Goal: Task Accomplishment & Management: Use online tool/utility

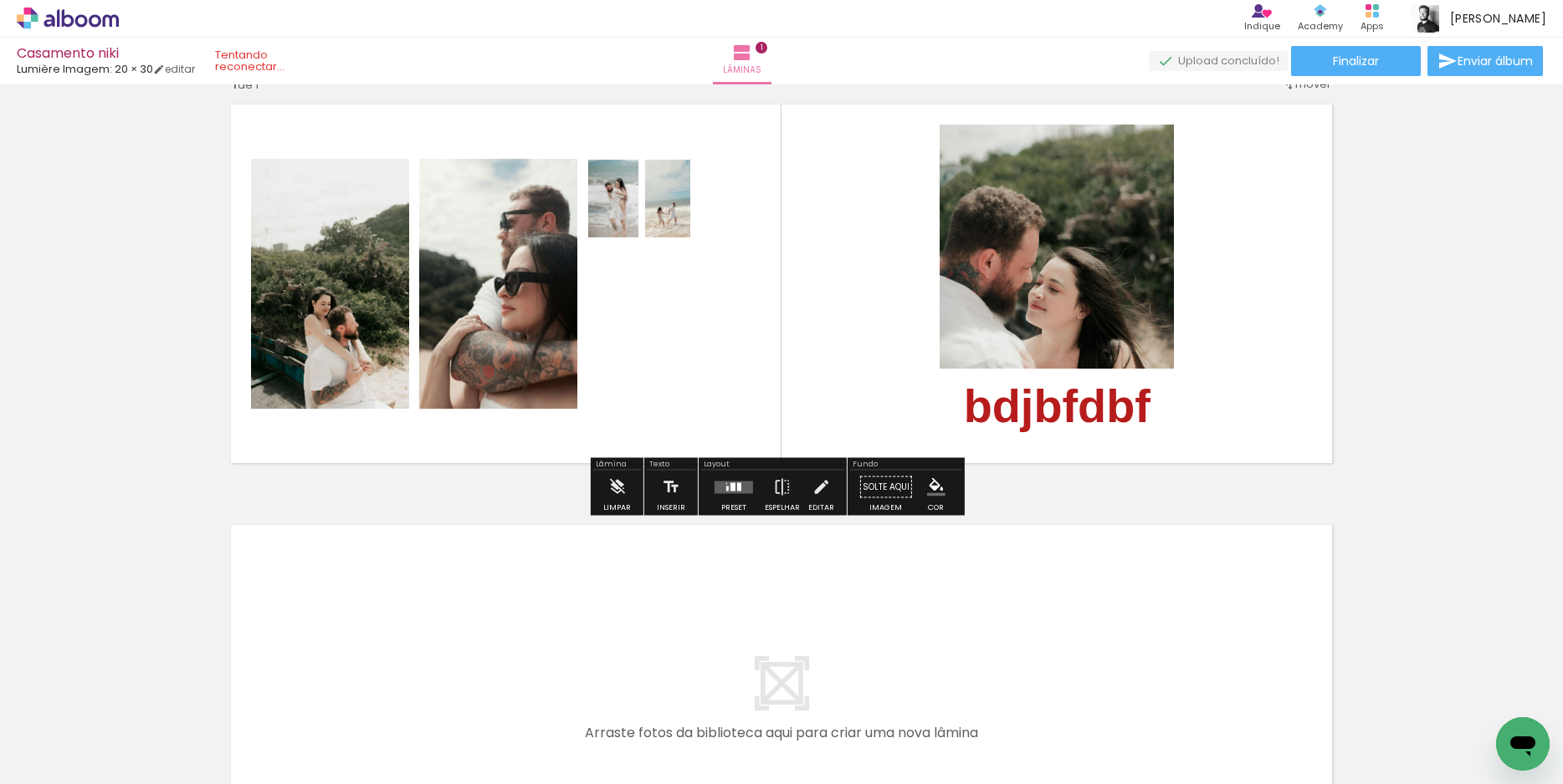
scroll to position [42, 0]
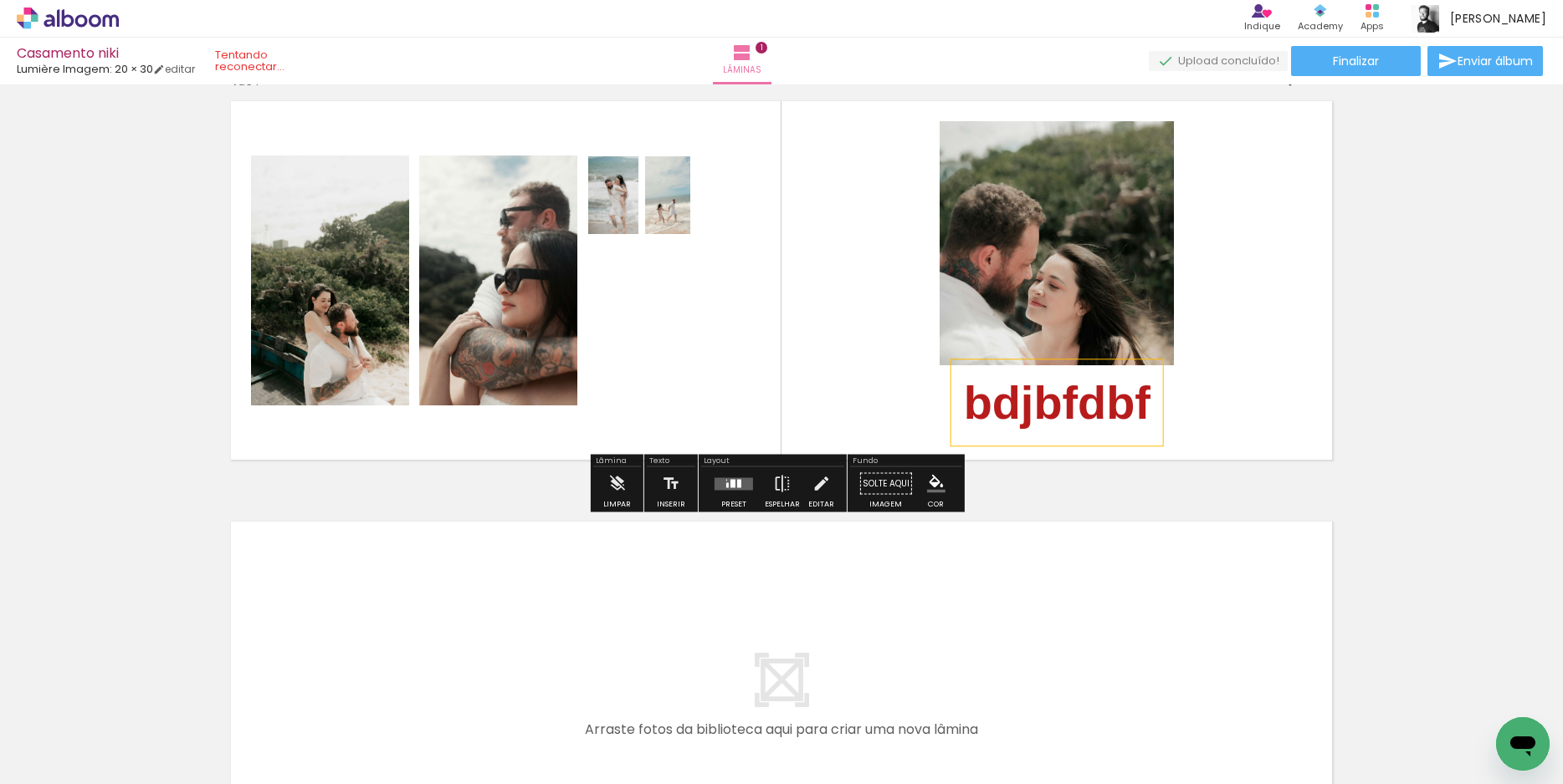
click at [1053, 420] on strong "bdjbfdbf" at bounding box center [1057, 403] width 187 height 53
click at [1074, 416] on quentale-selection at bounding box center [1050, 402] width 211 height 86
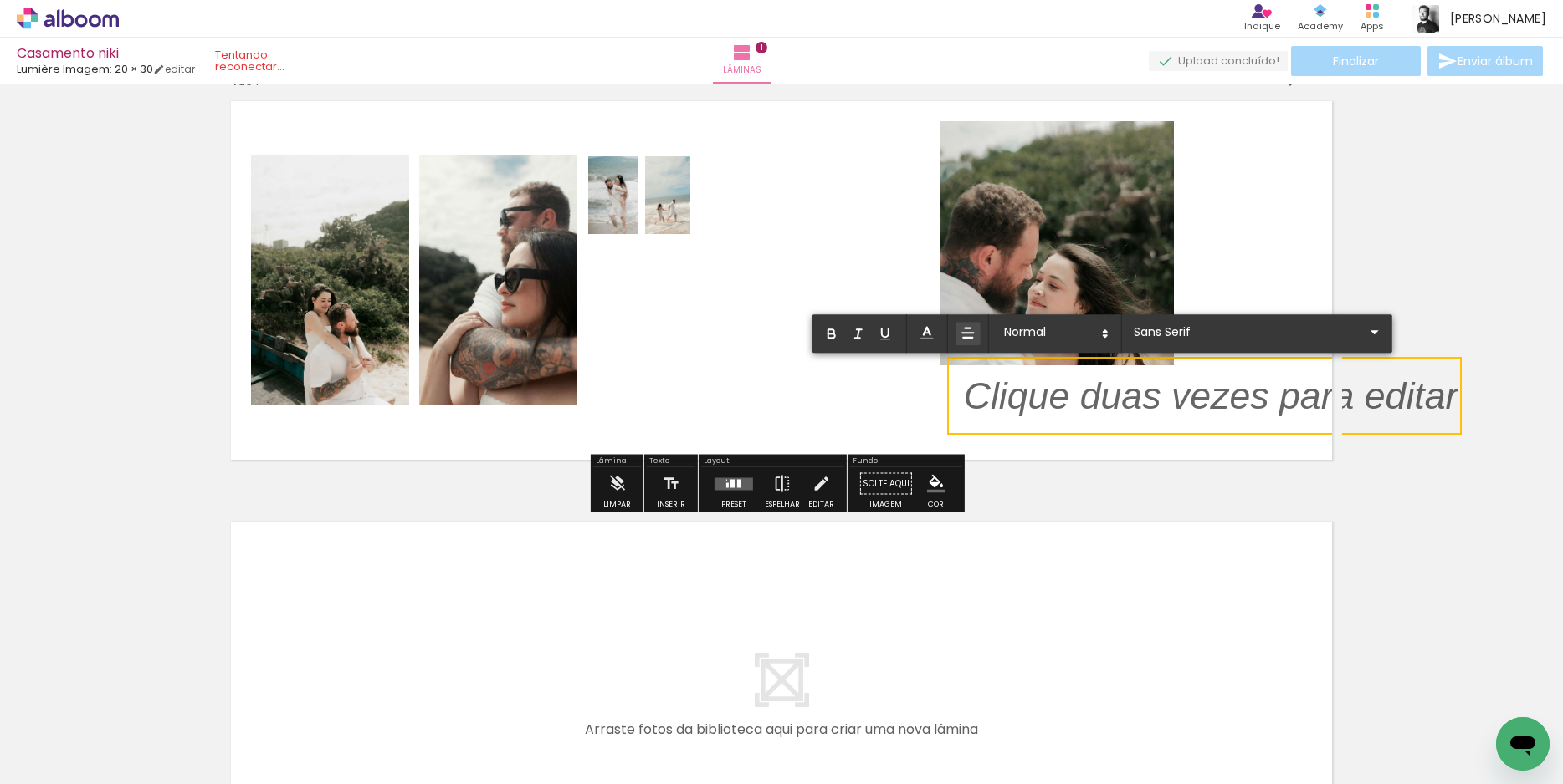
click at [1296, 245] on quentale-layouter at bounding box center [782, 281] width 1121 height 379
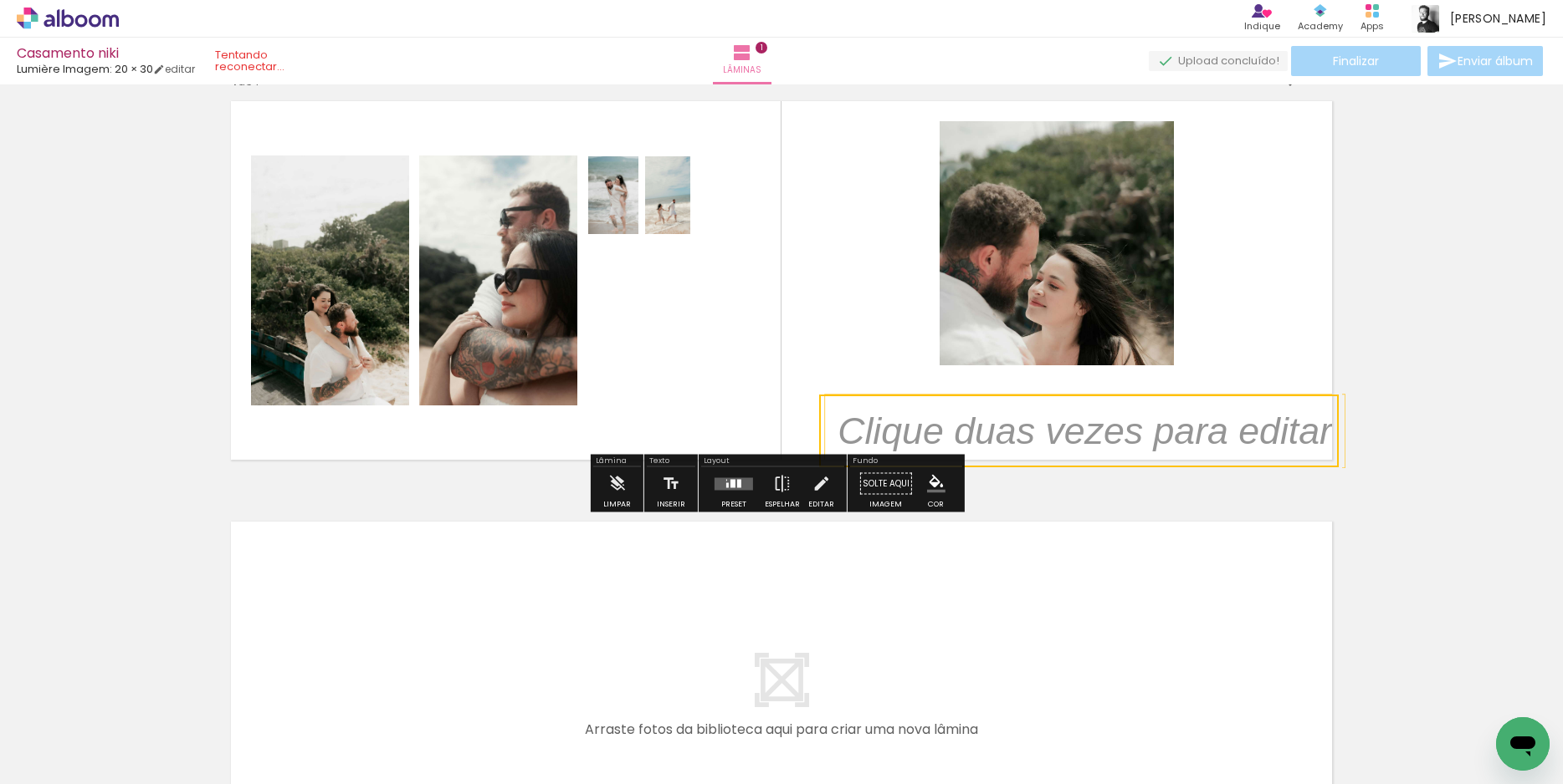
drag, startPoint x: 1241, startPoint y: 390, endPoint x: 1543, endPoint y: 427, distance: 304.3
click at [1543, 427] on div "Inserir lâmina 1 de 1" at bounding box center [782, 469] width 1563 height 842
click at [1189, 436] on quentale-selection at bounding box center [1078, 430] width 520 height 73
click at [1187, 431] on quentale-selection at bounding box center [1076, 430] width 520 height 73
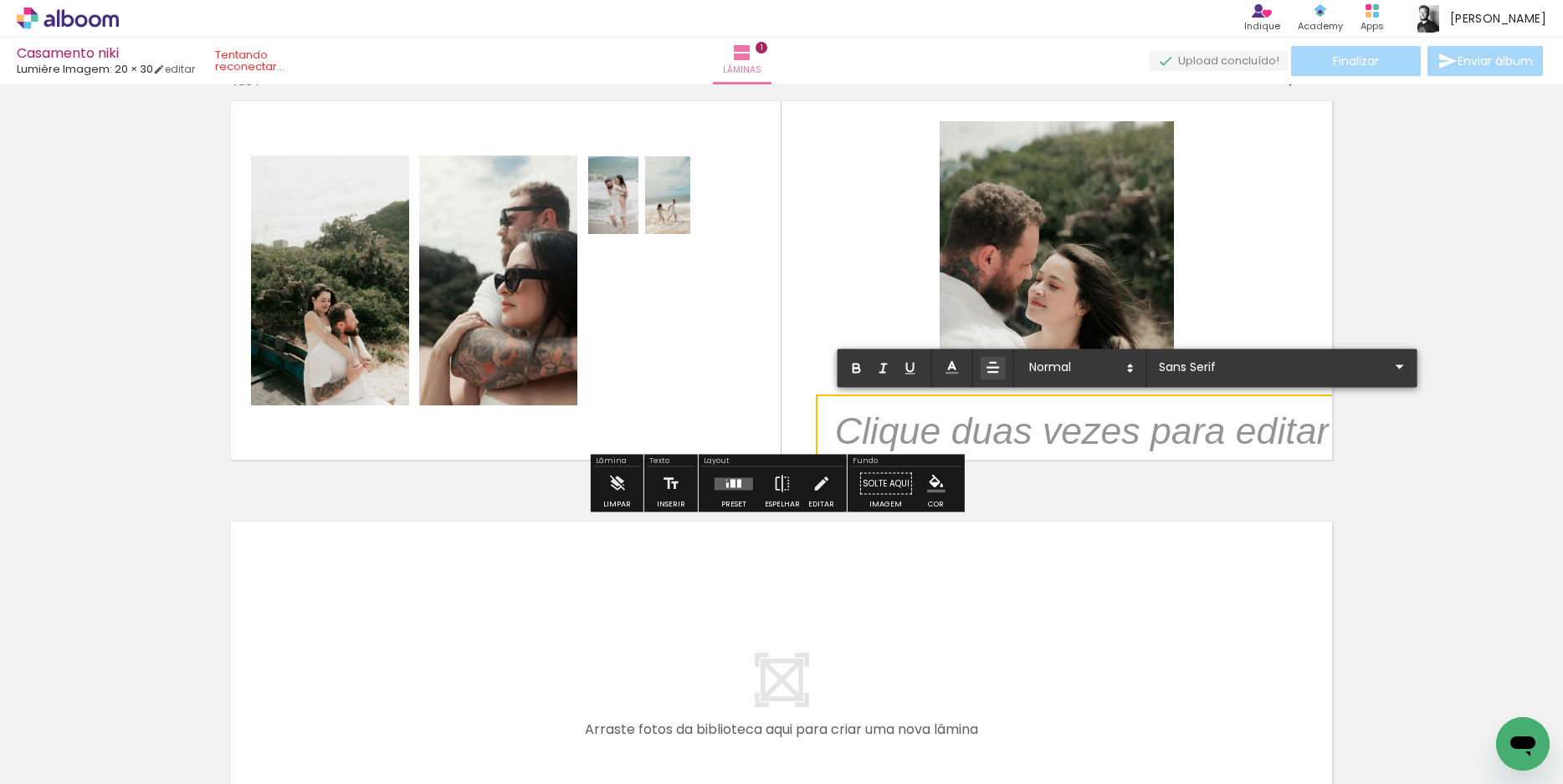
click at [1187, 431] on p at bounding box center [1081, 441] width 494 height 53
click at [1154, 435] on p at bounding box center [1081, 441] width 494 height 53
click at [1338, 408] on div "Inserir lâmina 1 de 1" at bounding box center [782, 469] width 1563 height 842
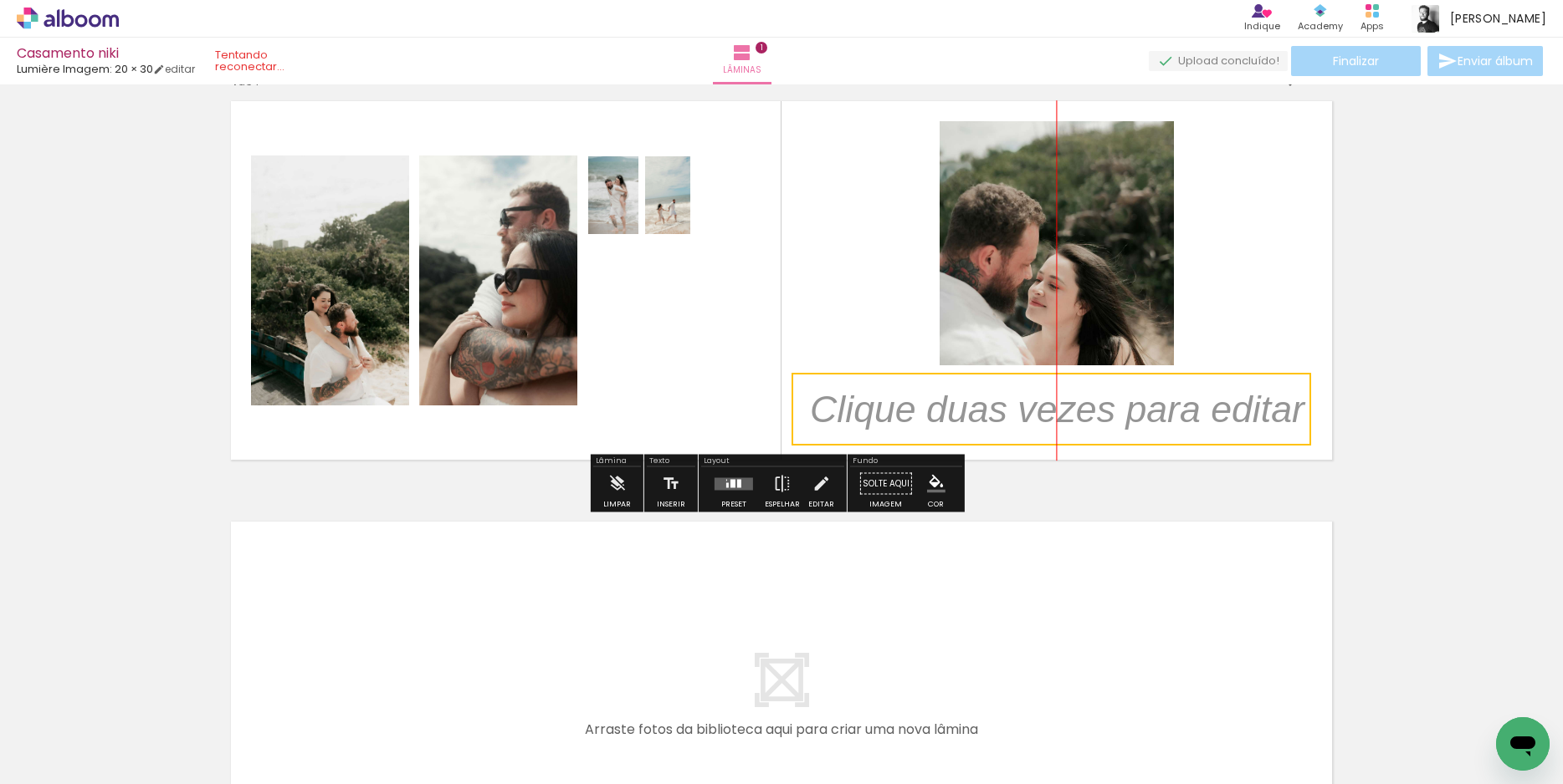
drag, startPoint x: 1210, startPoint y: 425, endPoint x: 1174, endPoint y: 403, distance: 42.2
click at [1174, 403] on quentale-selection at bounding box center [1051, 409] width 520 height 73
click at [1151, 411] on quentale-selection at bounding box center [1051, 409] width 520 height 73
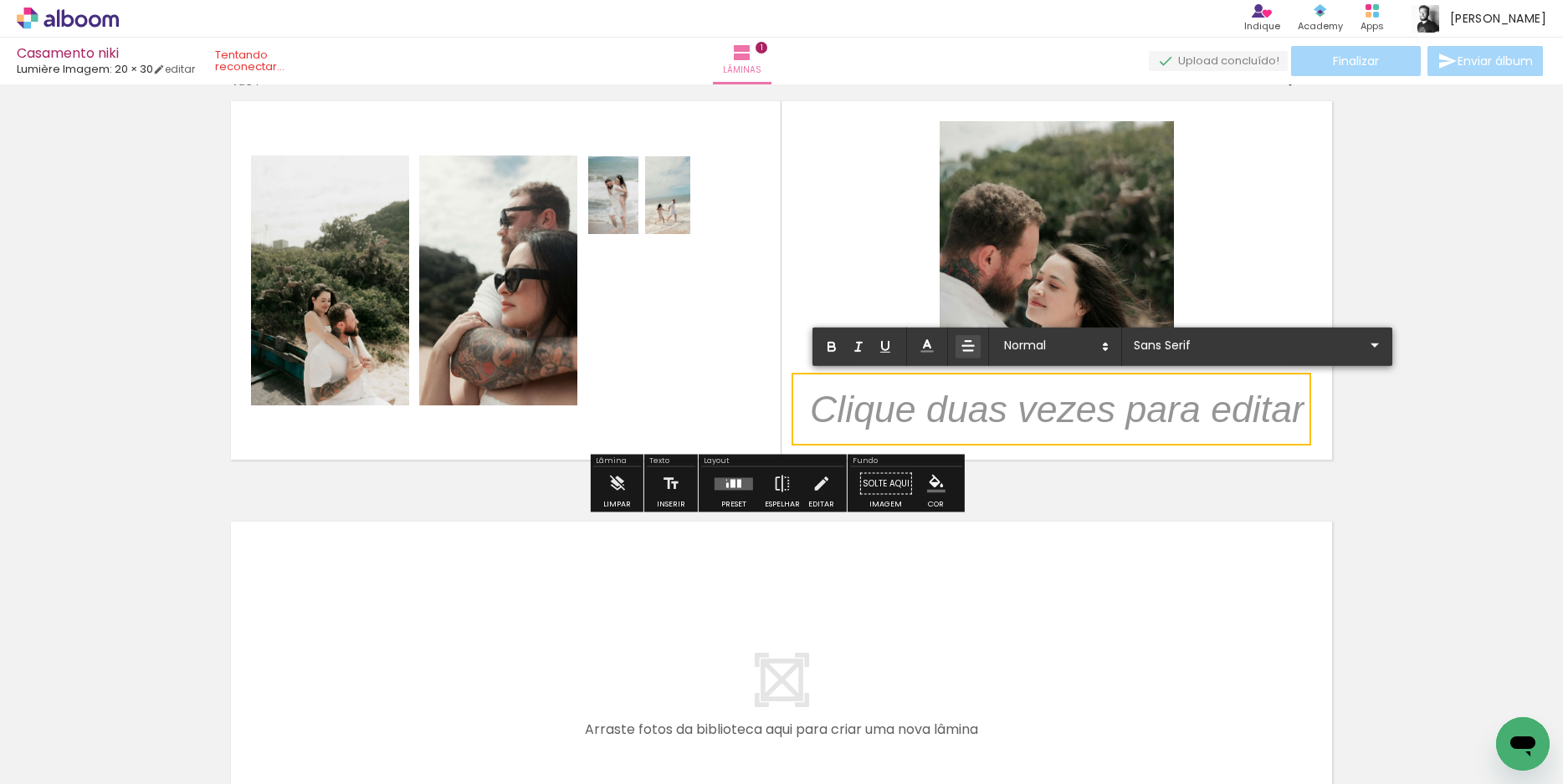
click at [1254, 264] on quentale-layouter at bounding box center [782, 281] width 1121 height 379
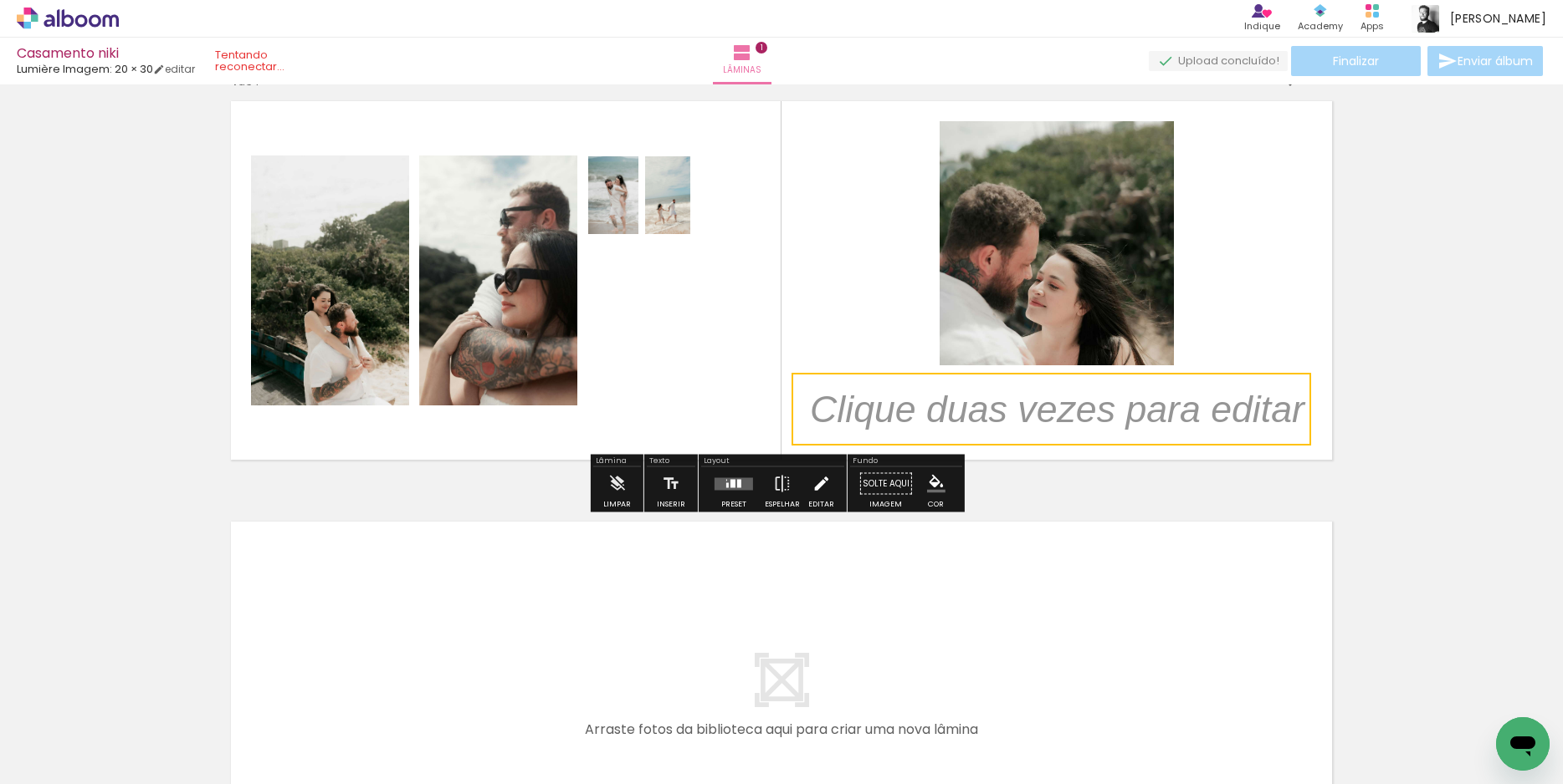
click at [819, 487] on iron-icon at bounding box center [820, 483] width 18 height 33
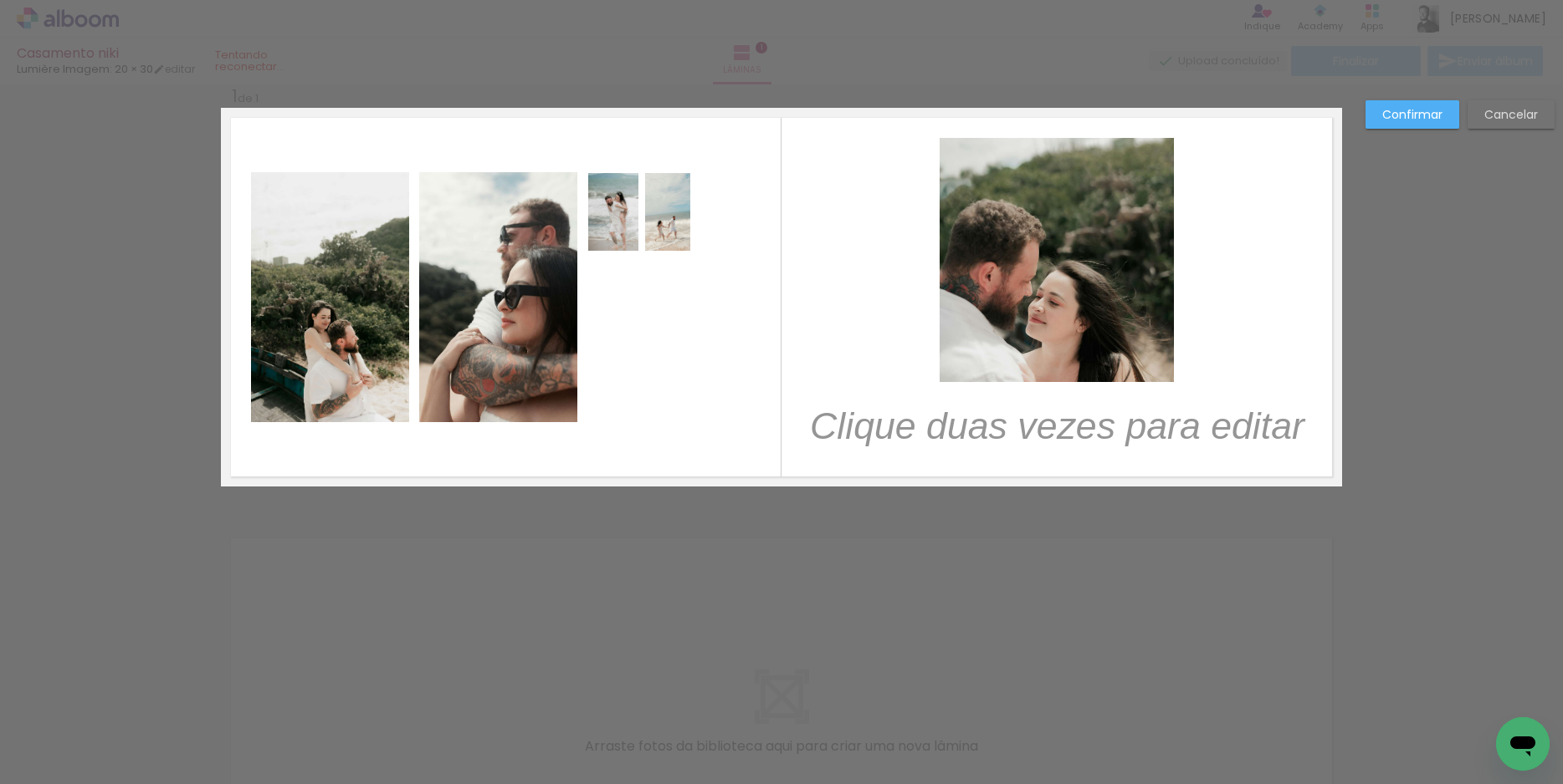
scroll to position [0, 0]
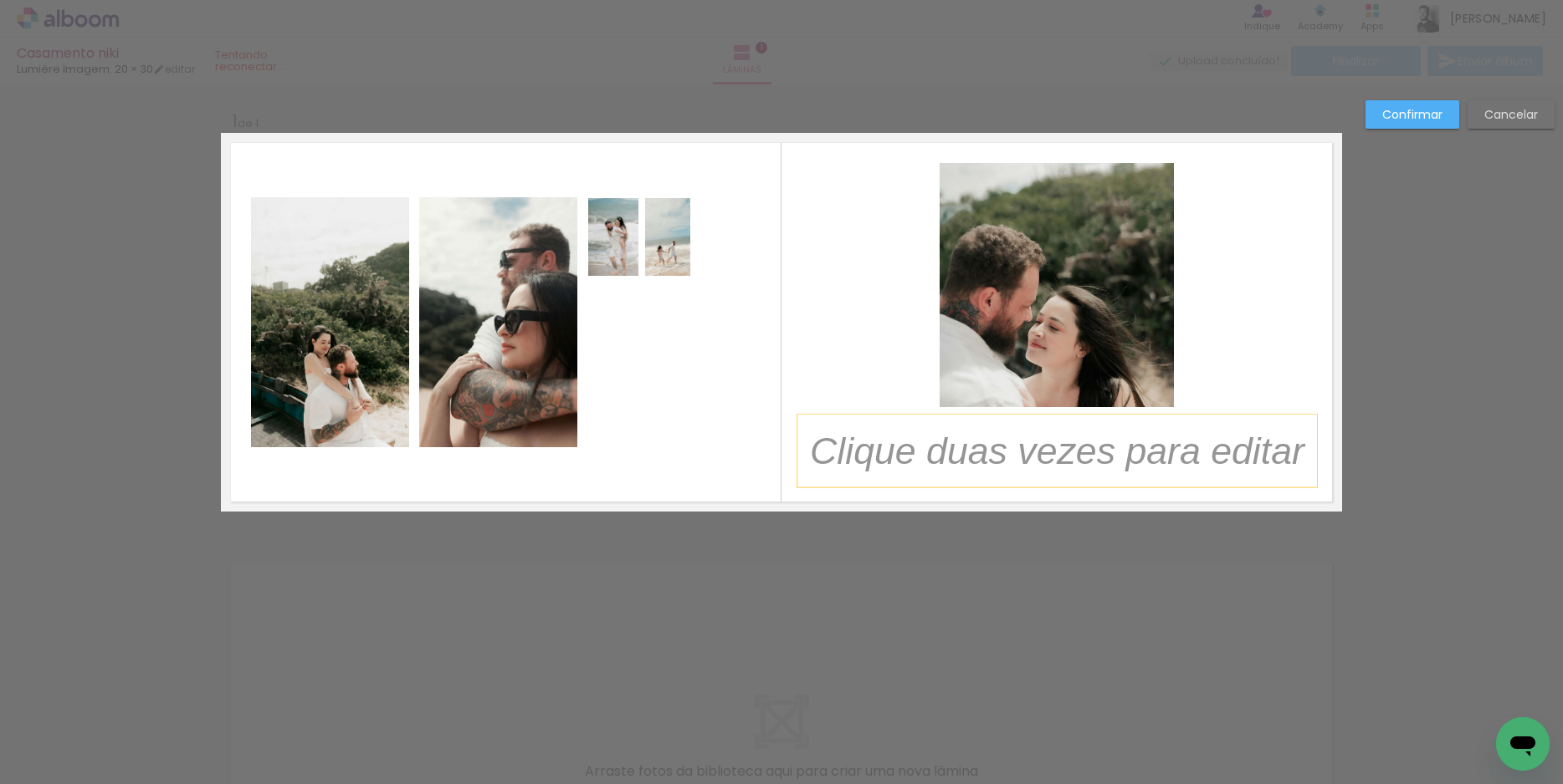
click at [1000, 457] on p at bounding box center [1070, 451] width 520 height 53
